Goal: Information Seeking & Learning: Learn about a topic

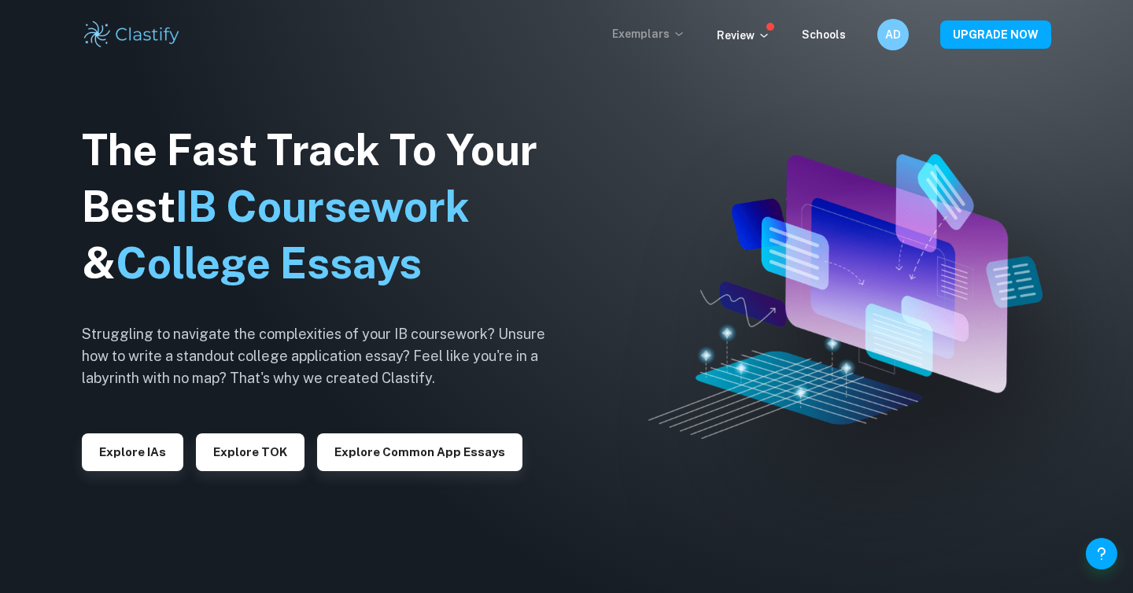
click at [665, 29] on p "Exemplars" at bounding box center [648, 33] width 73 height 17
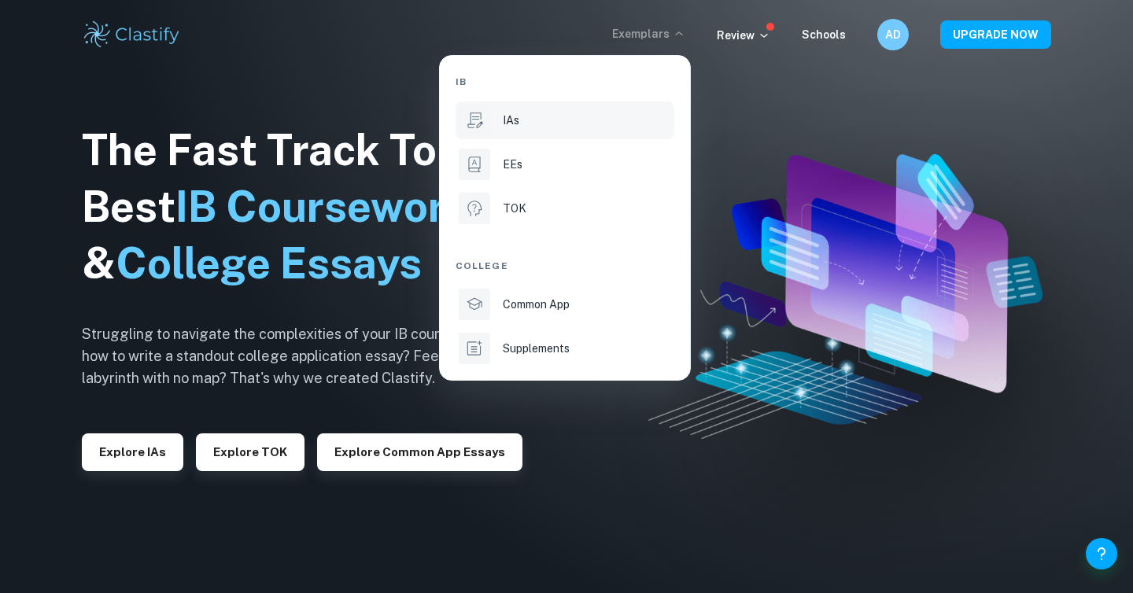
click at [522, 113] on div "IAs" at bounding box center [587, 120] width 168 height 17
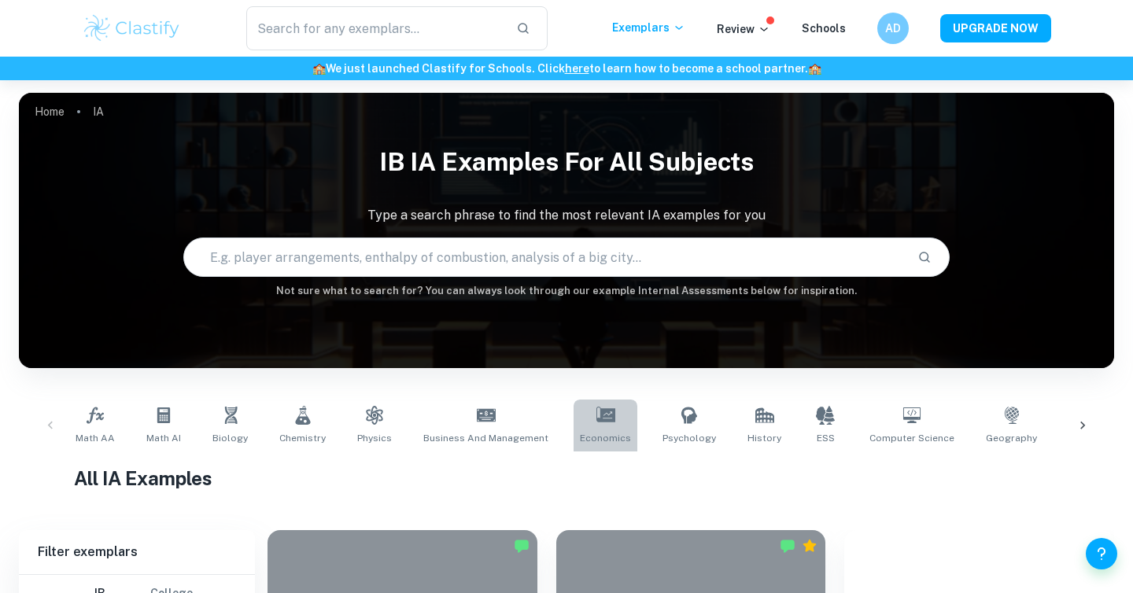
click at [597, 431] on span "Economics" at bounding box center [605, 438] width 51 height 14
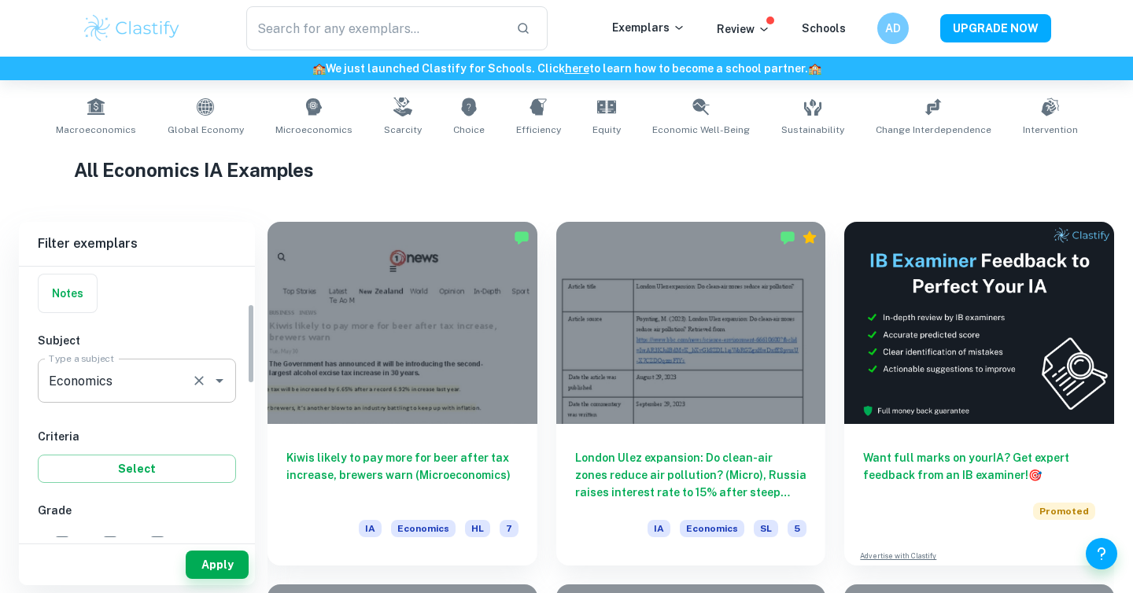
scroll to position [250, 0]
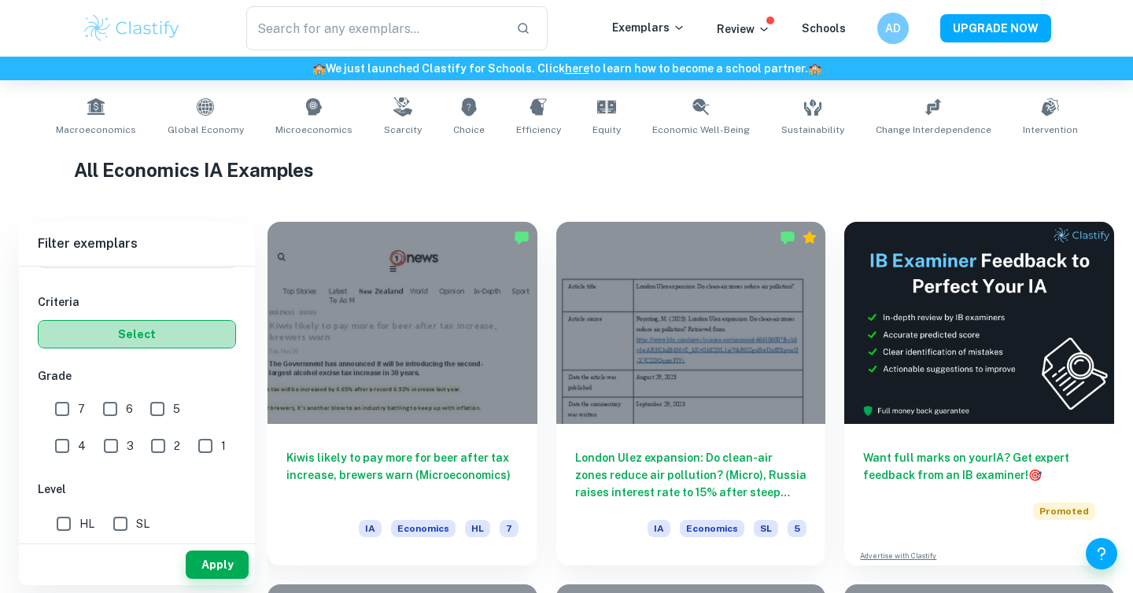
click at [136, 335] on button "Select" at bounding box center [137, 334] width 198 height 28
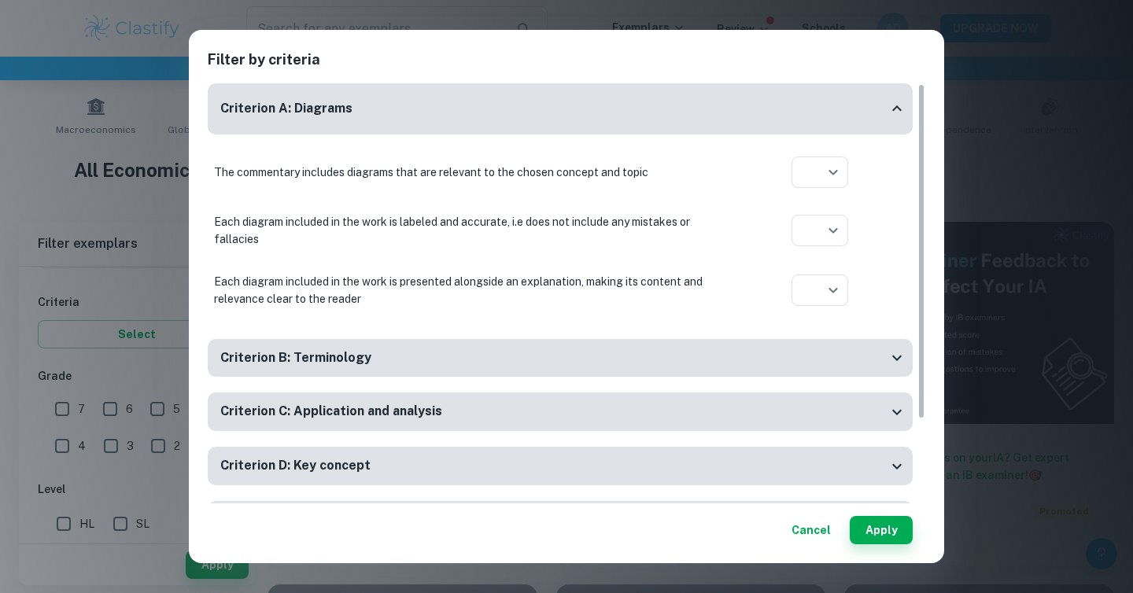
click at [821, 535] on button "Cancel" at bounding box center [811, 530] width 52 height 28
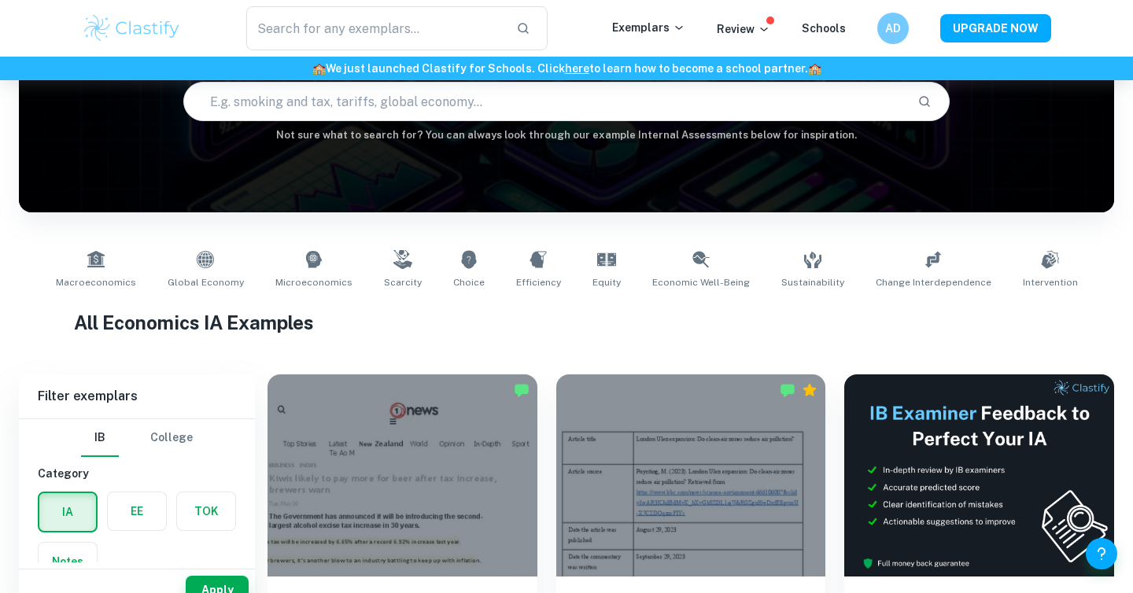
scroll to position [133, 0]
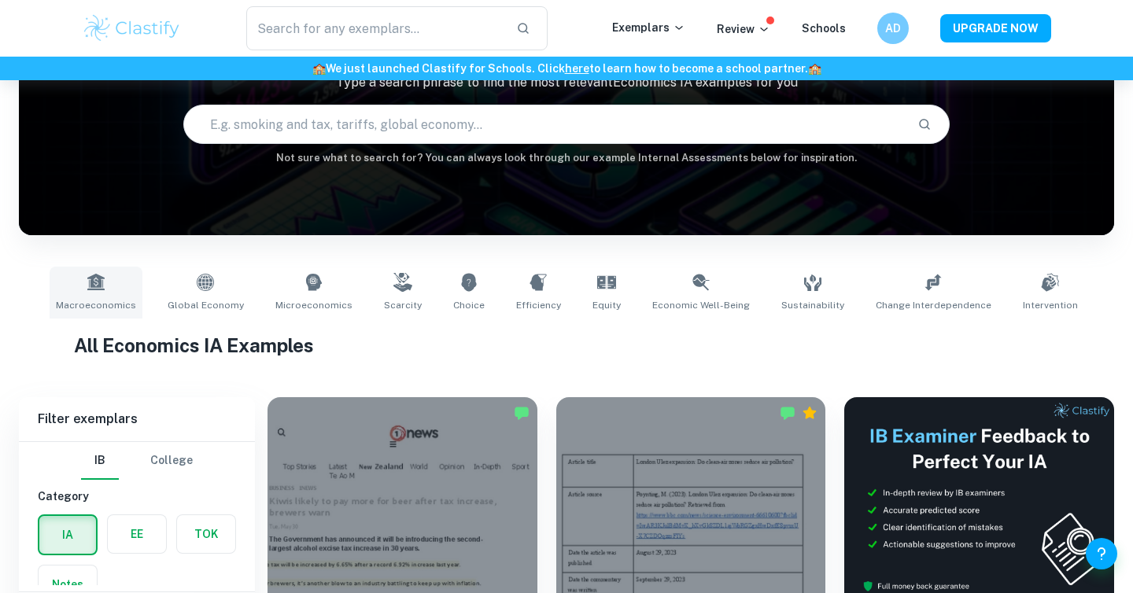
click at [104, 290] on icon at bounding box center [95, 282] width 17 height 17
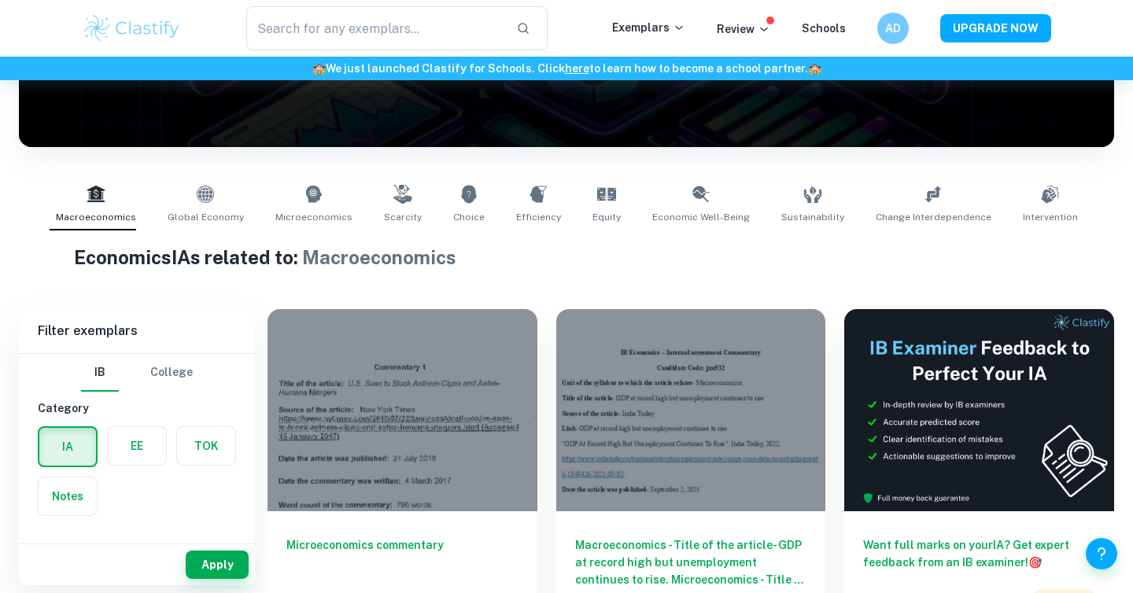
scroll to position [227, 0]
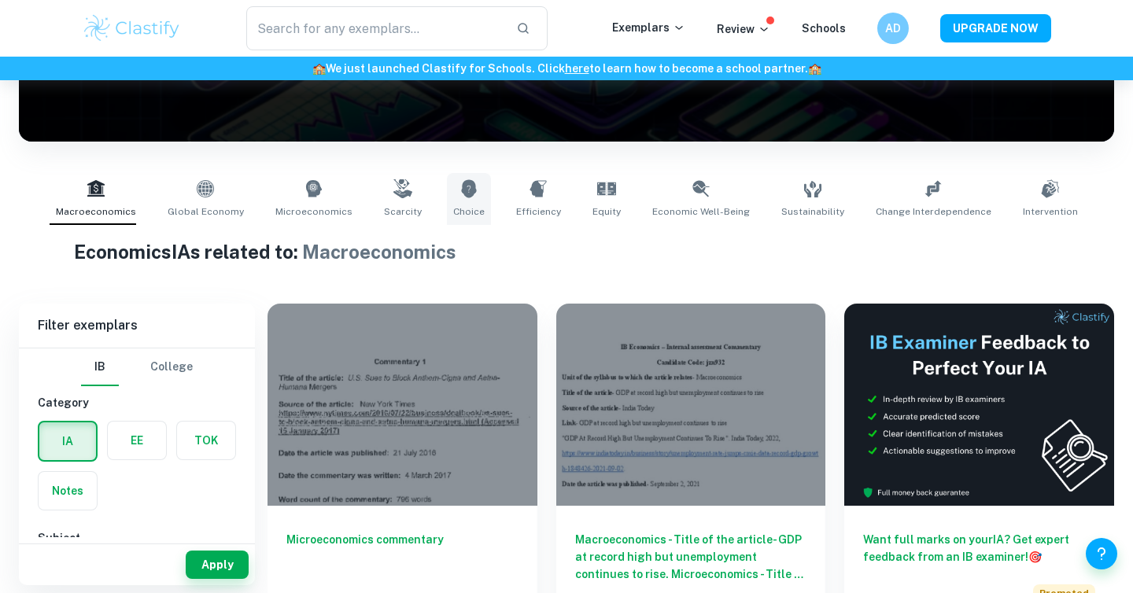
click at [466, 195] on icon at bounding box center [468, 188] width 15 height 18
type input "Choice"
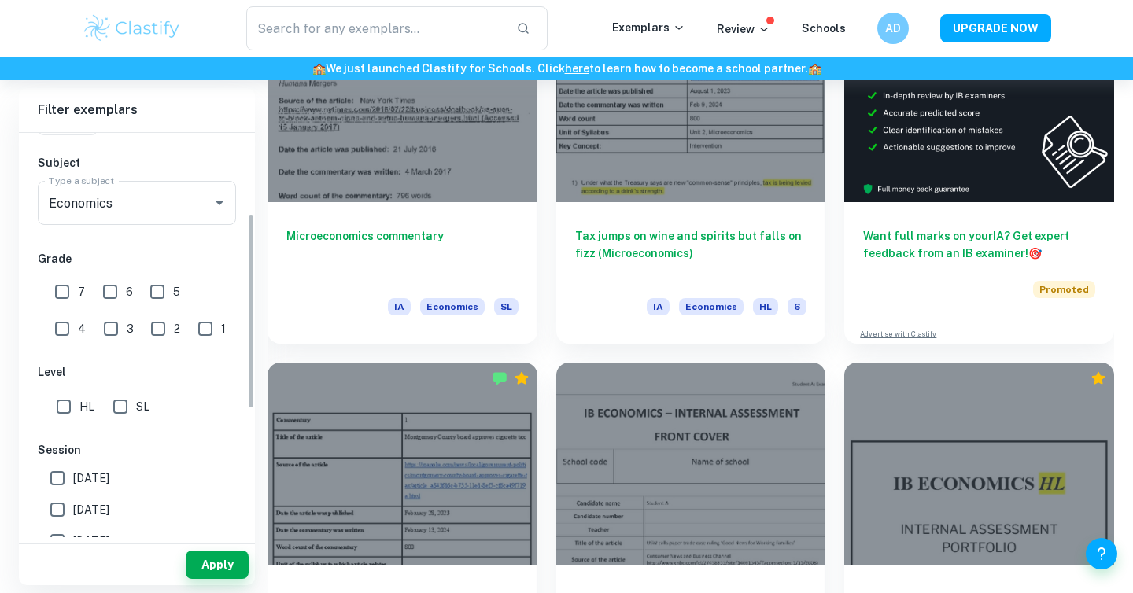
scroll to position [168, 0]
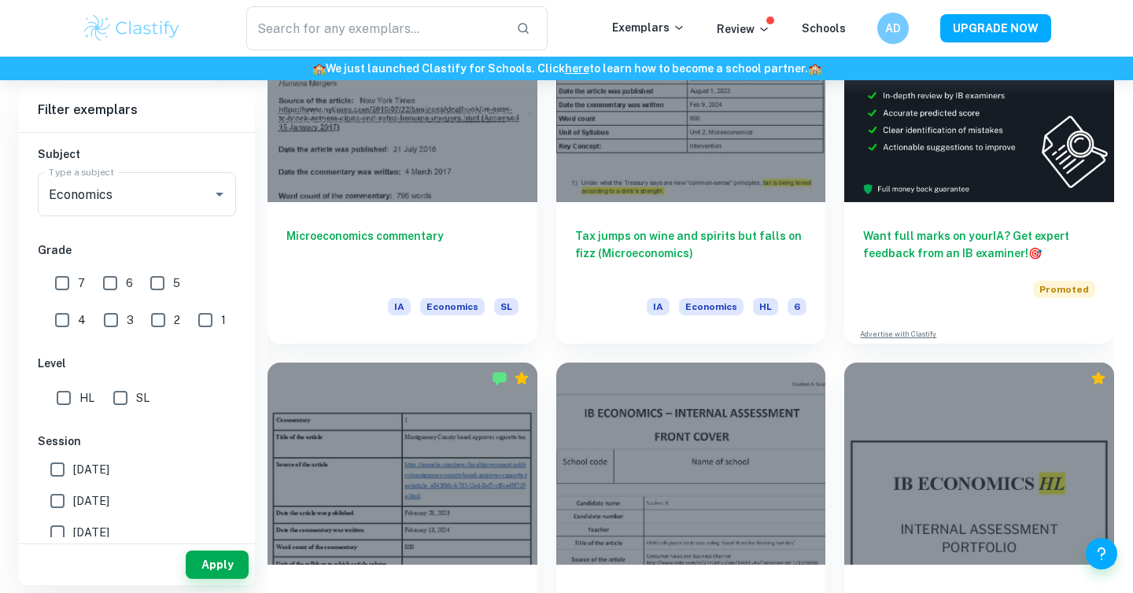
click at [69, 400] on input "HL" at bounding box center [63, 397] width 31 height 31
checkbox input "true"
click at [228, 575] on button "Apply" at bounding box center [217, 565] width 63 height 28
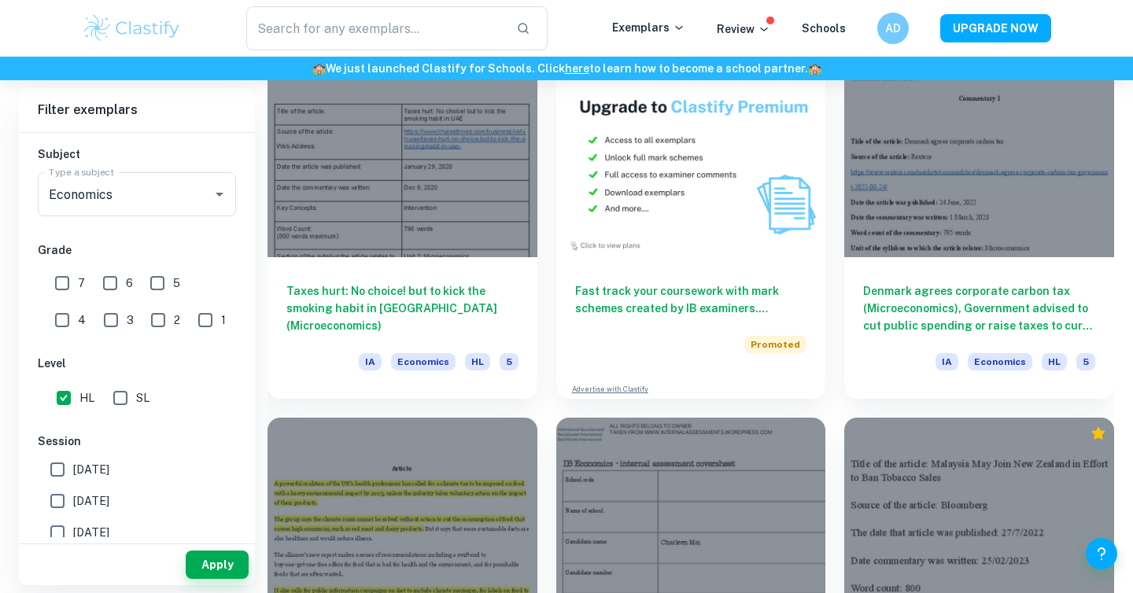
scroll to position [3017, 0]
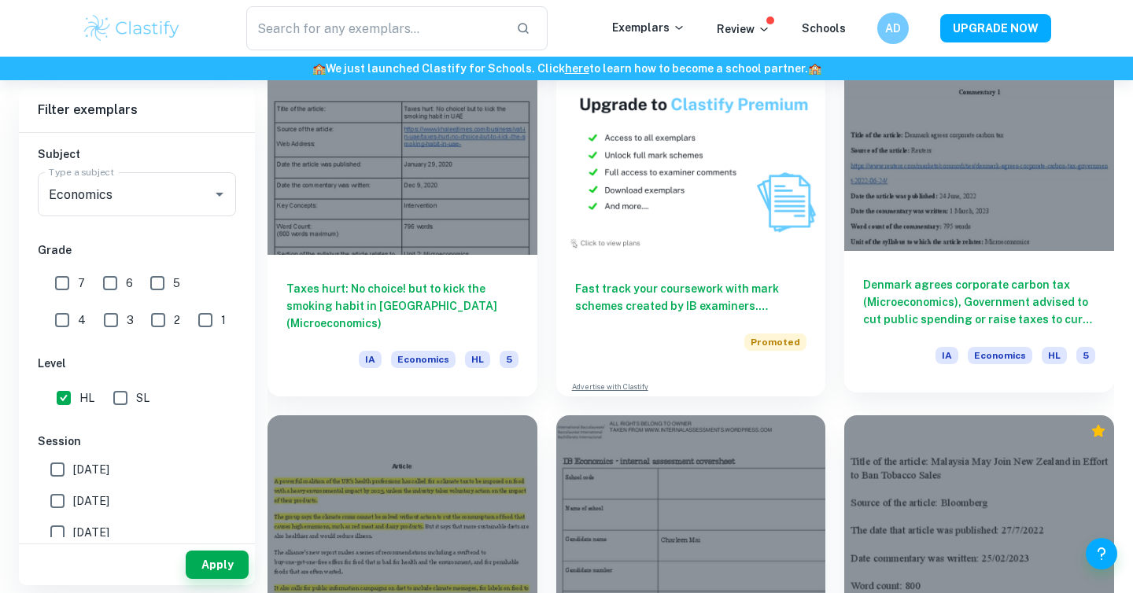
click at [927, 294] on h6 "Denmark agrees corporate carbon tax (Microeconomics), Government advised to cut…" at bounding box center [979, 302] width 232 height 52
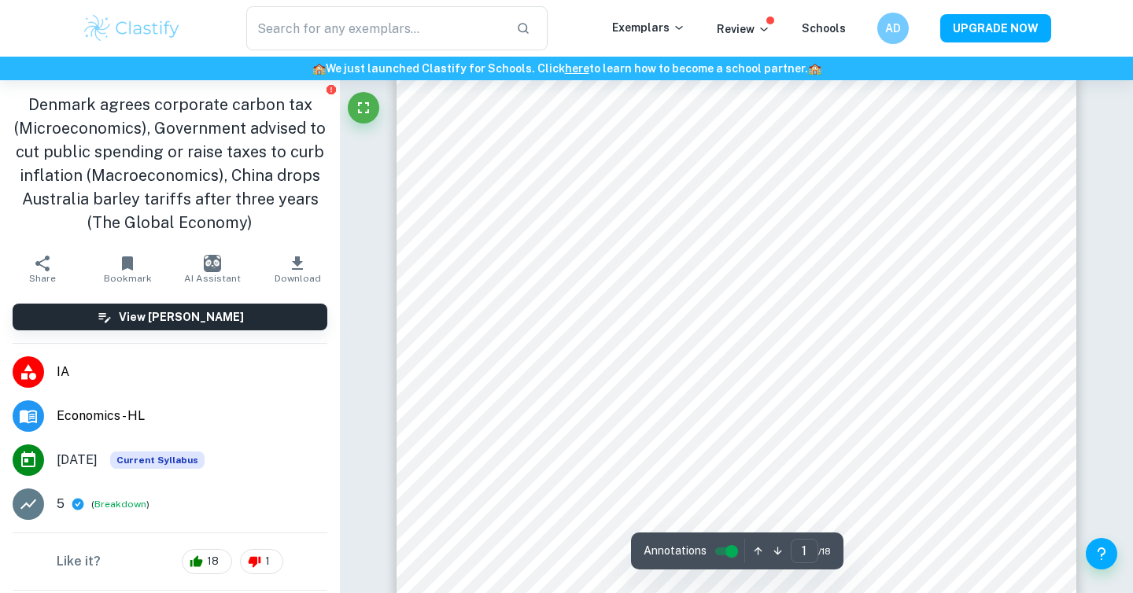
scroll to position [116, 0]
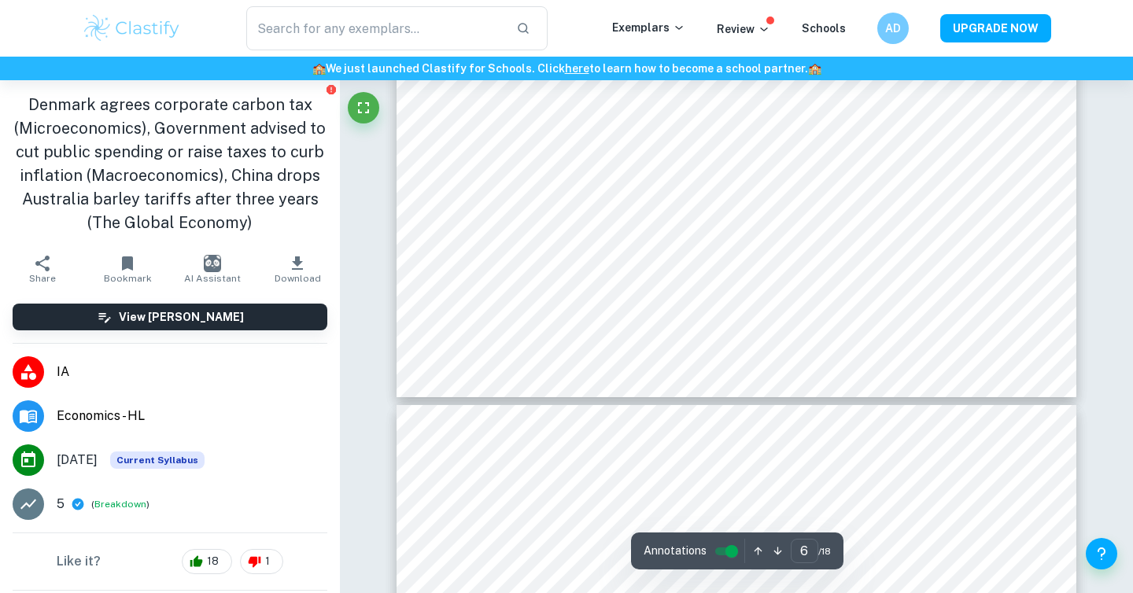
type input "7"
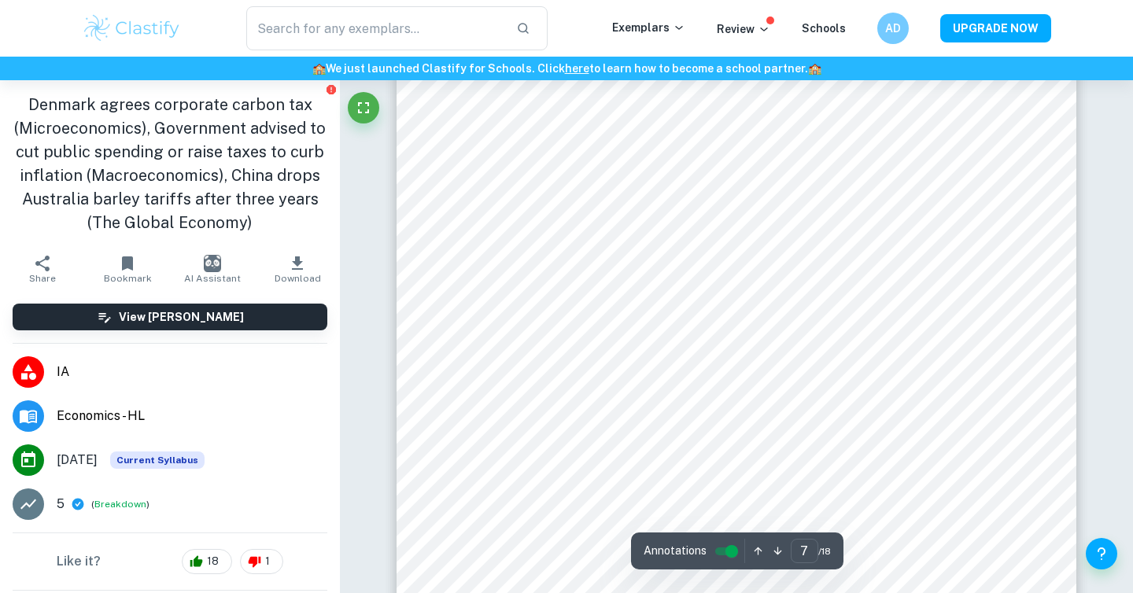
scroll to position [5683, 0]
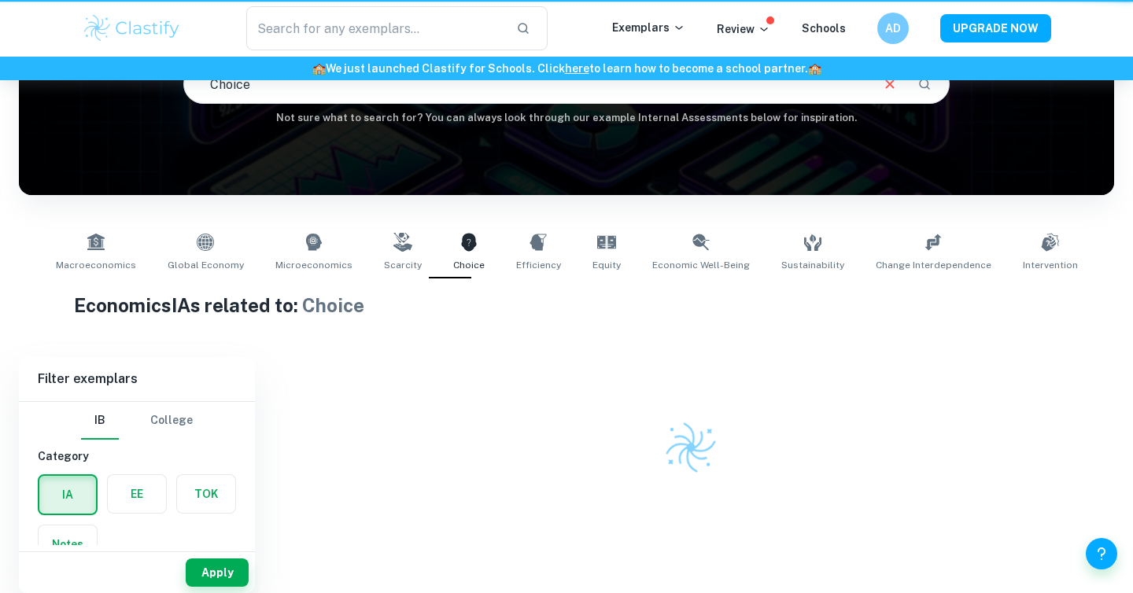
scroll to position [173, 0]
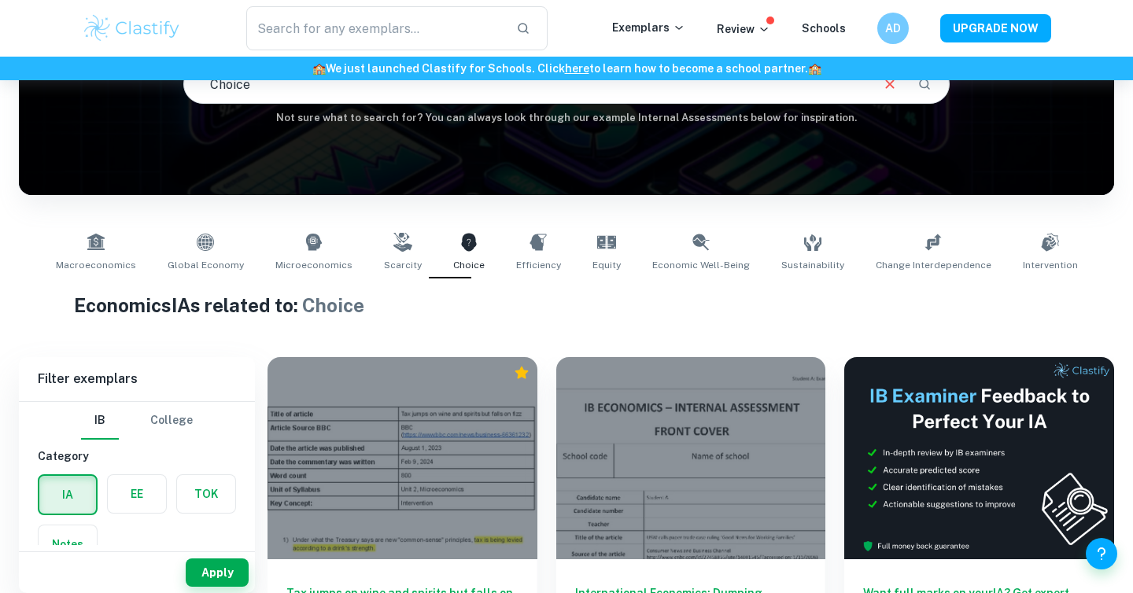
click at [116, 253] on link "Macroeconomics" at bounding box center [96, 253] width 93 height 52
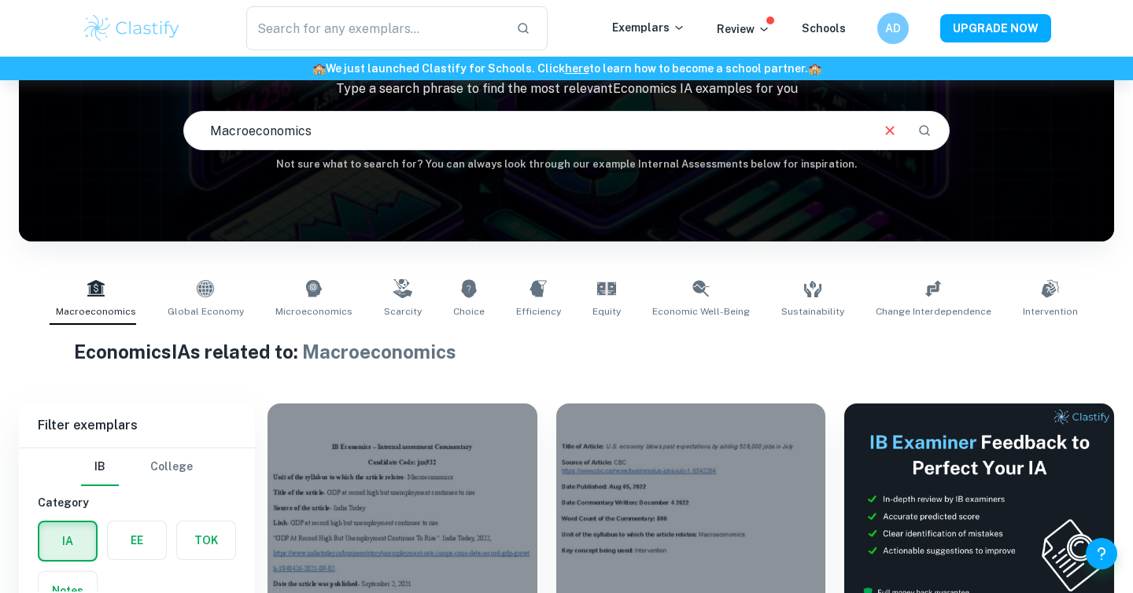
scroll to position [56, 0]
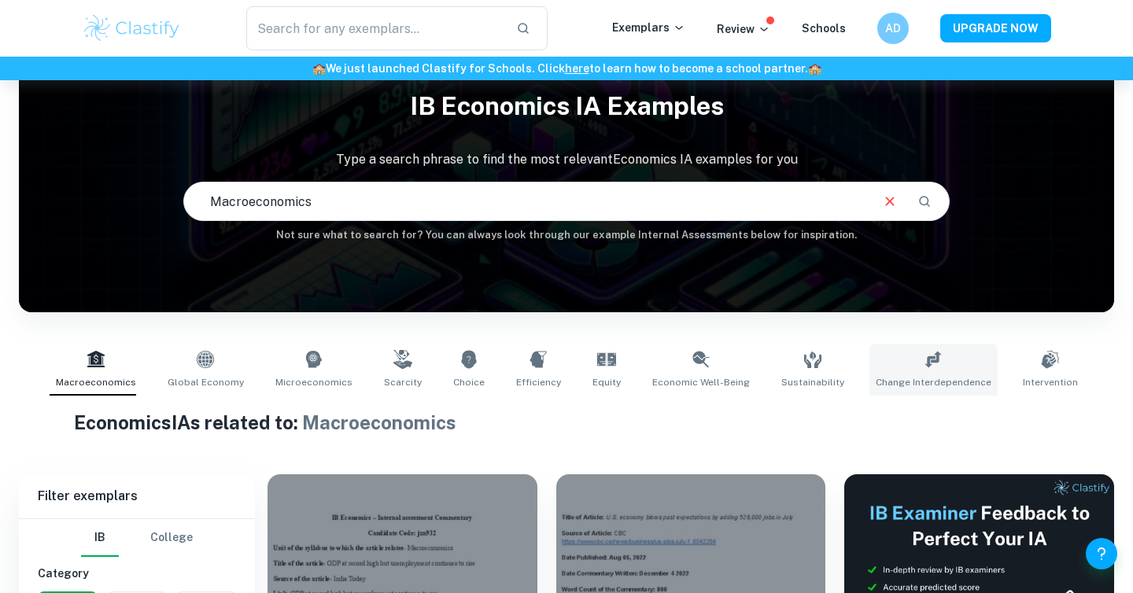
click at [961, 364] on link "Change Interdependence" at bounding box center [933, 370] width 128 height 52
type input "Change Interdependence"
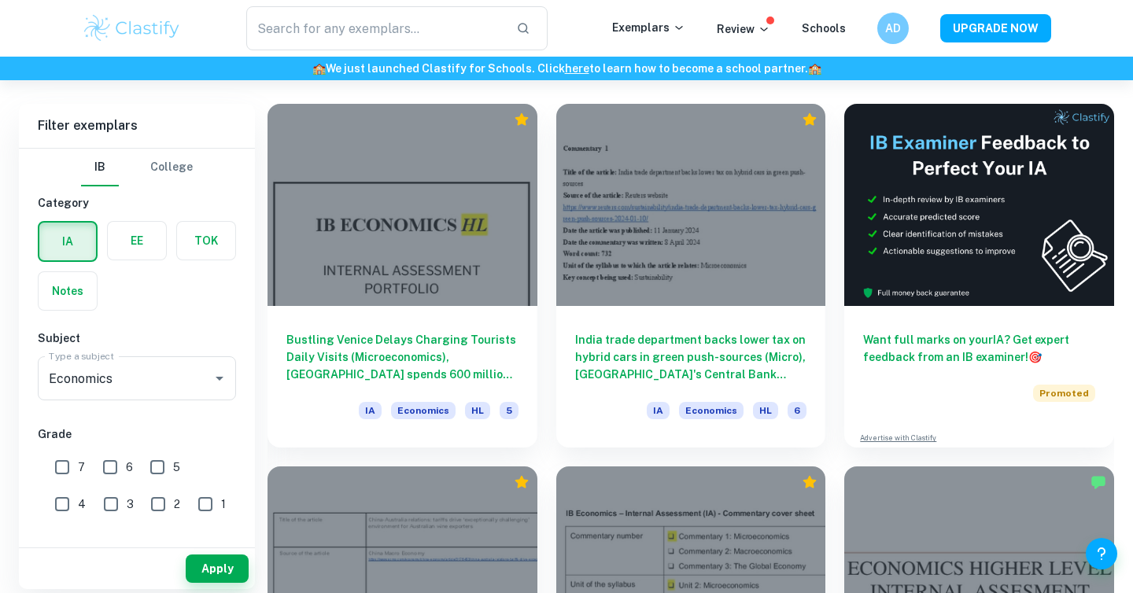
scroll to position [430, 0]
